Goal: Use online tool/utility: Utilize a website feature to perform a specific function

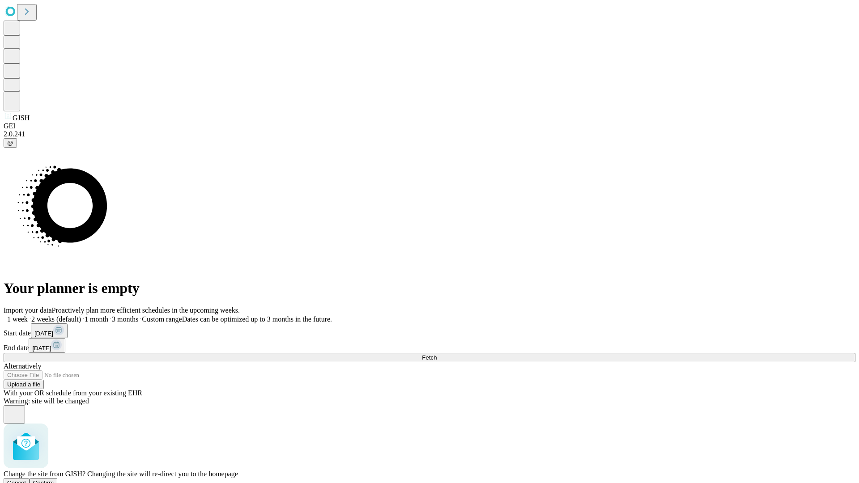
click at [54, 479] on span "Confirm" at bounding box center [43, 482] width 21 height 7
click at [108, 315] on label "1 month" at bounding box center [94, 319] width 27 height 8
click at [436, 354] on span "Fetch" at bounding box center [429, 357] width 15 height 7
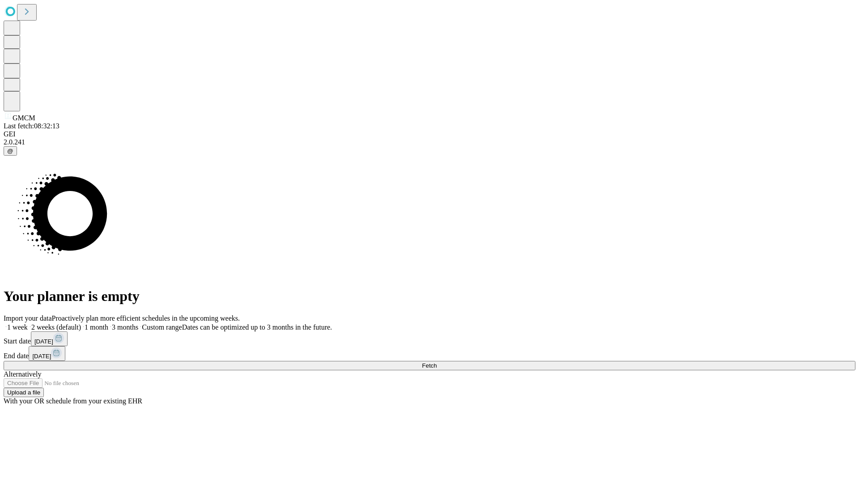
click at [108, 323] on label "1 month" at bounding box center [94, 327] width 27 height 8
click at [436, 362] on span "Fetch" at bounding box center [429, 365] width 15 height 7
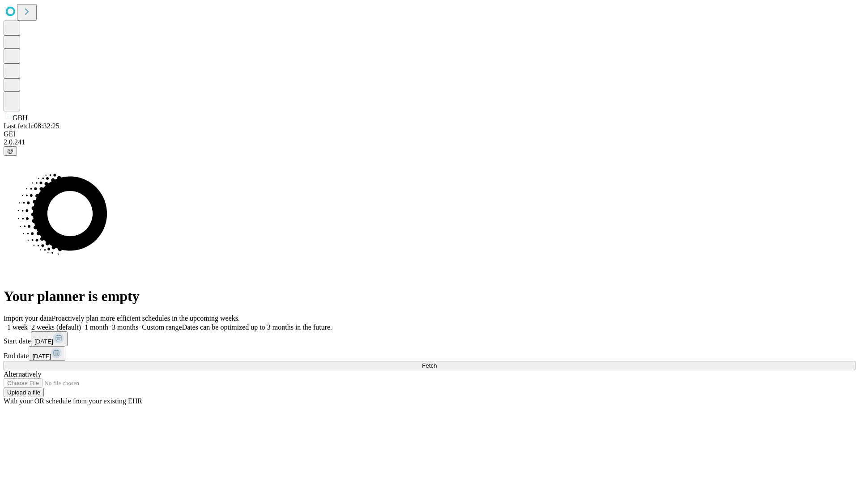
click at [108, 323] on label "1 month" at bounding box center [94, 327] width 27 height 8
click at [436, 362] on span "Fetch" at bounding box center [429, 365] width 15 height 7
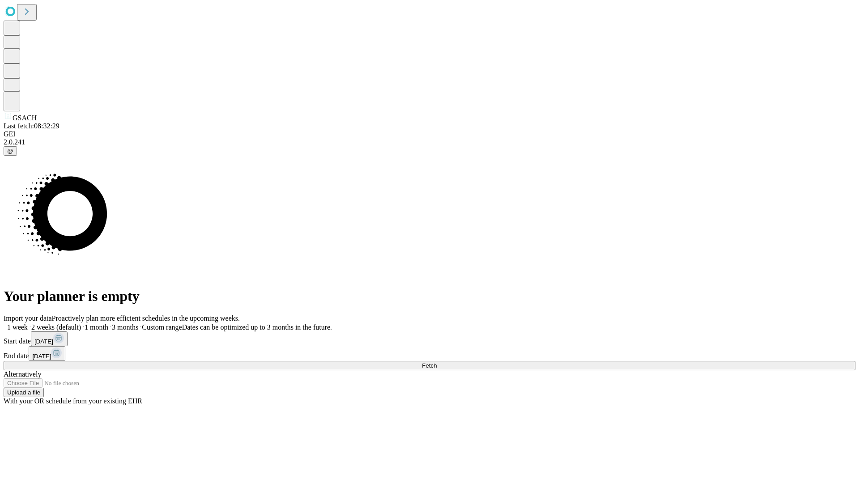
click at [108, 323] on label "1 month" at bounding box center [94, 327] width 27 height 8
click at [436, 362] on span "Fetch" at bounding box center [429, 365] width 15 height 7
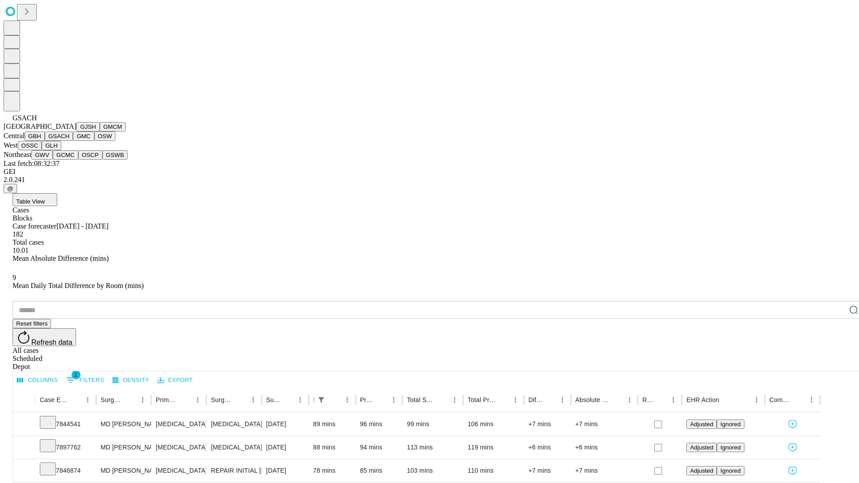
click at [73, 141] on button "GMC" at bounding box center [83, 135] width 21 height 9
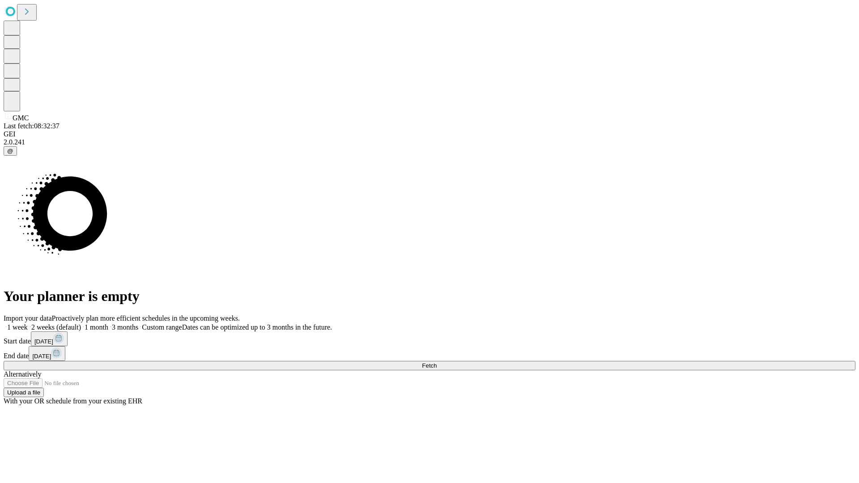
click at [108, 323] on label "1 month" at bounding box center [94, 327] width 27 height 8
click at [436, 362] on span "Fetch" at bounding box center [429, 365] width 15 height 7
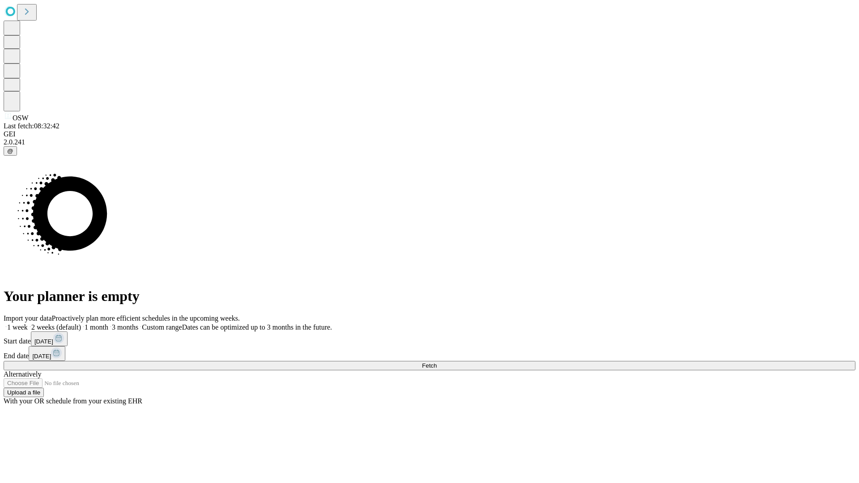
click at [108, 323] on label "1 month" at bounding box center [94, 327] width 27 height 8
click at [436, 362] on span "Fetch" at bounding box center [429, 365] width 15 height 7
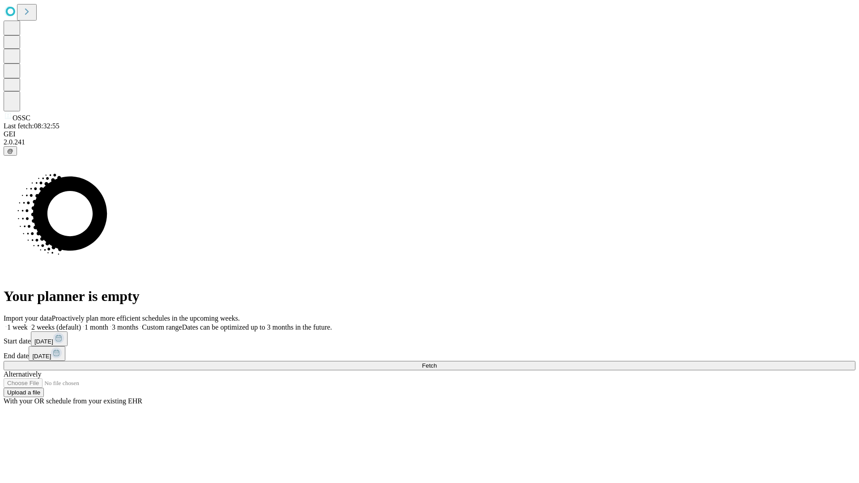
click at [108, 323] on label "1 month" at bounding box center [94, 327] width 27 height 8
click at [436, 362] on span "Fetch" at bounding box center [429, 365] width 15 height 7
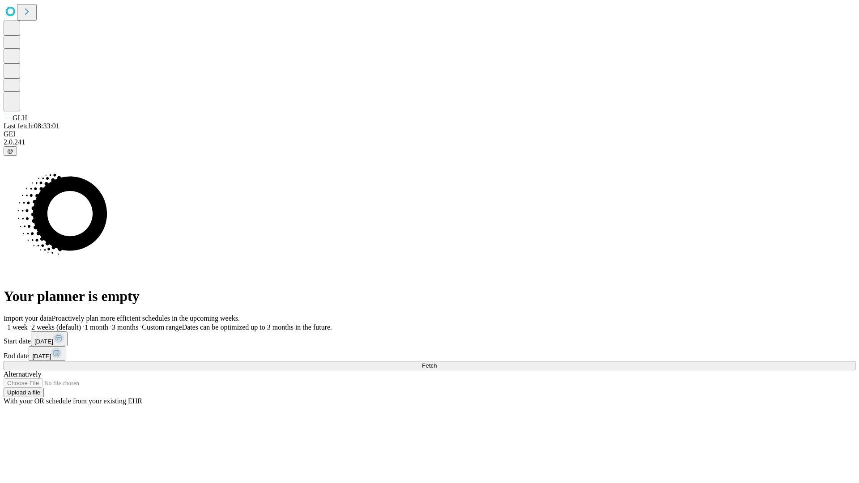
click at [436, 362] on span "Fetch" at bounding box center [429, 365] width 15 height 7
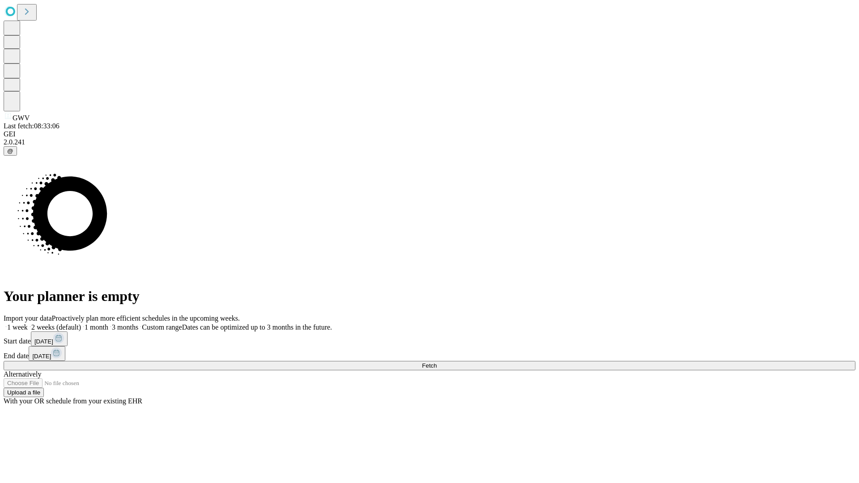
click at [108, 323] on label "1 month" at bounding box center [94, 327] width 27 height 8
click at [436, 362] on span "Fetch" at bounding box center [429, 365] width 15 height 7
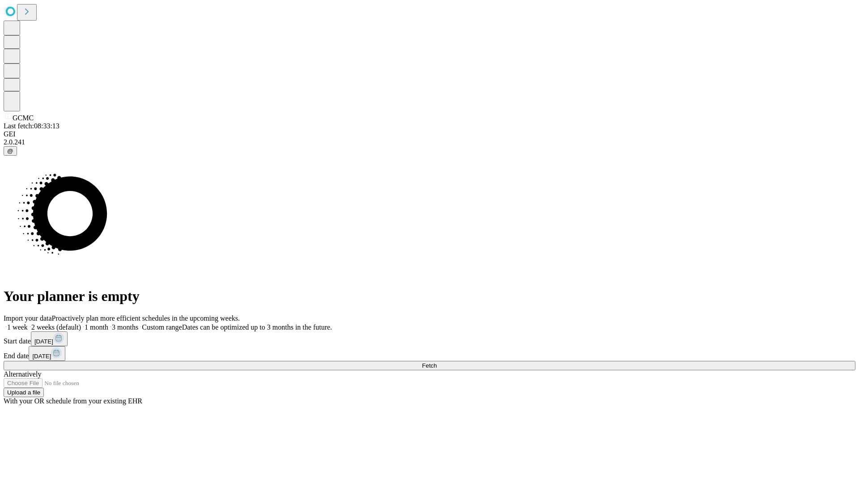
click at [108, 323] on label "1 month" at bounding box center [94, 327] width 27 height 8
click at [436, 362] on span "Fetch" at bounding box center [429, 365] width 15 height 7
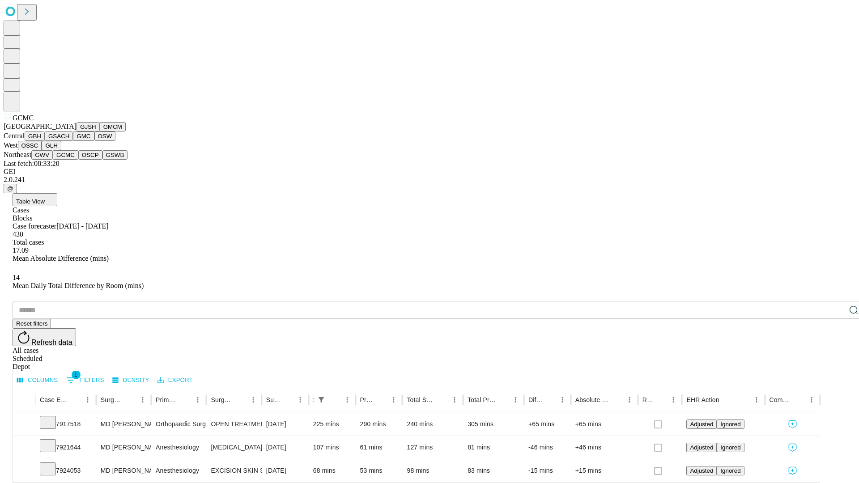
click at [78, 160] on button "OSCP" at bounding box center [90, 154] width 24 height 9
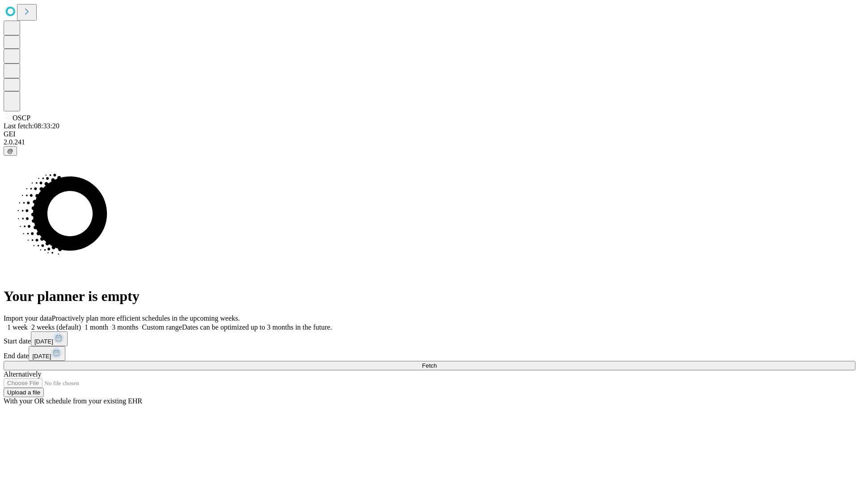
click at [108, 323] on label "1 month" at bounding box center [94, 327] width 27 height 8
click at [436, 362] on span "Fetch" at bounding box center [429, 365] width 15 height 7
